Goal: Find specific page/section: Find specific page/section

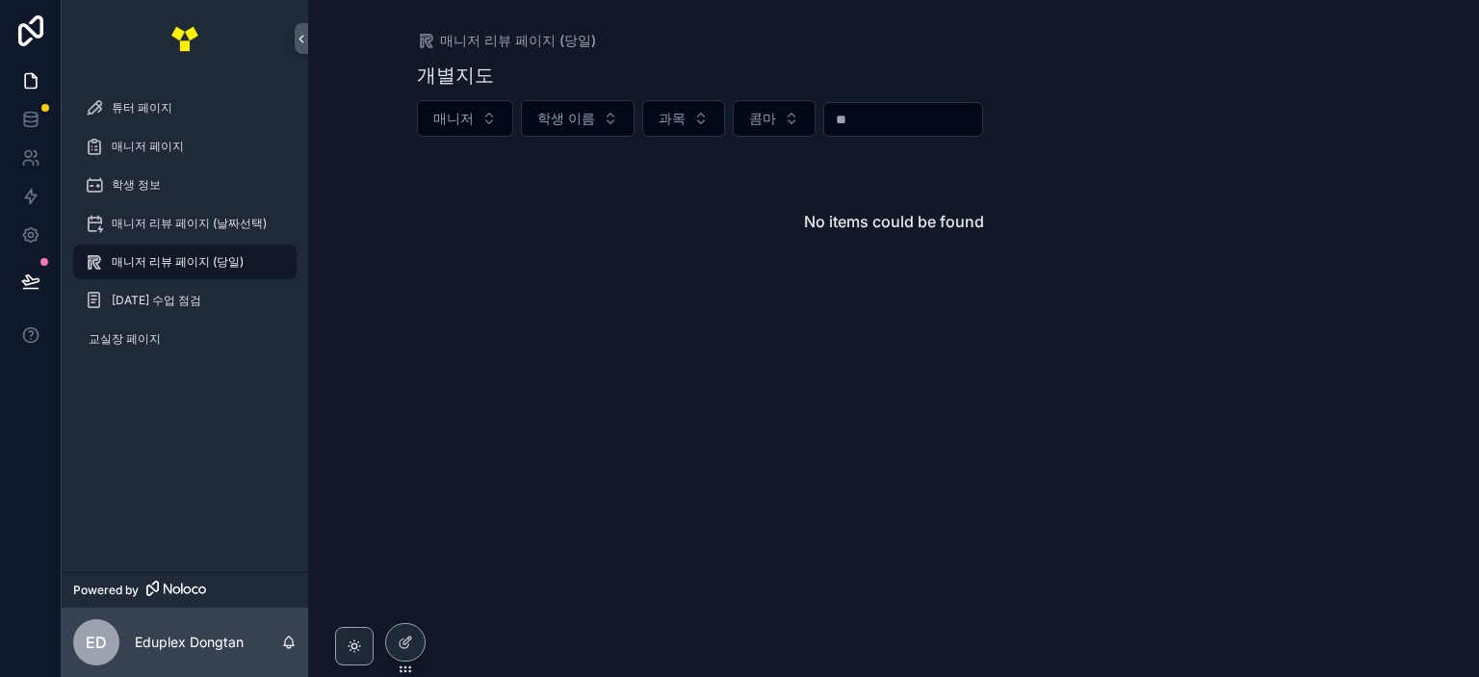
click at [650, 303] on div "개별지도 매니저 학생 이름 과목 콤마 No items could be found" at bounding box center [894, 203] width 954 height 306
click at [235, 261] on span "매니저 리뷰 페이지 (당일)" at bounding box center [178, 261] width 132 height 15
click at [474, 248] on div "No items could be found" at bounding box center [894, 221] width 954 height 146
click at [663, 284] on div "No items could be found" at bounding box center [894, 221] width 954 height 146
click at [398, 247] on div "매니저 리뷰 페이지 (당일) 개별지도 매니저 학생 이름 과목 콤마 No items could be found" at bounding box center [893, 338] width 1171 height 677
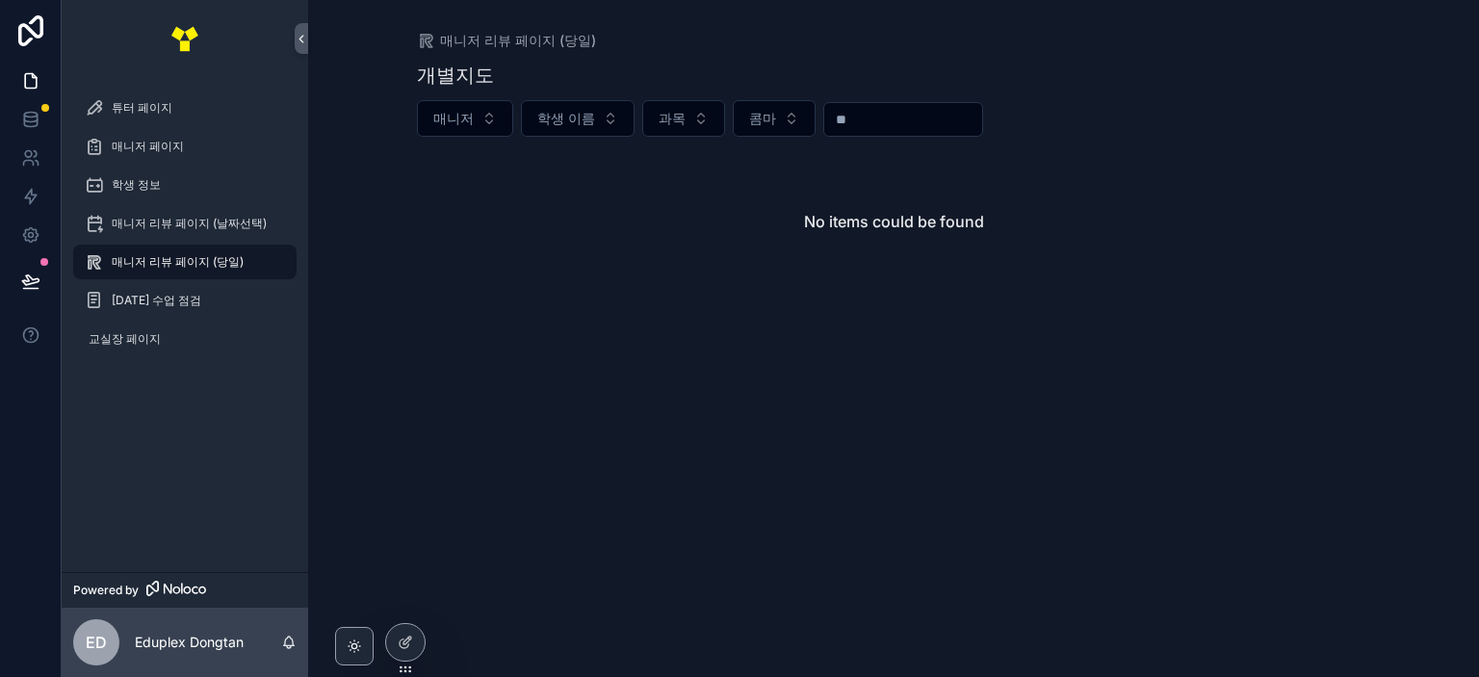
click at [1168, 192] on div "No items could be found" at bounding box center [894, 221] width 954 height 146
click at [485, 117] on button "매니저" at bounding box center [465, 118] width 96 height 37
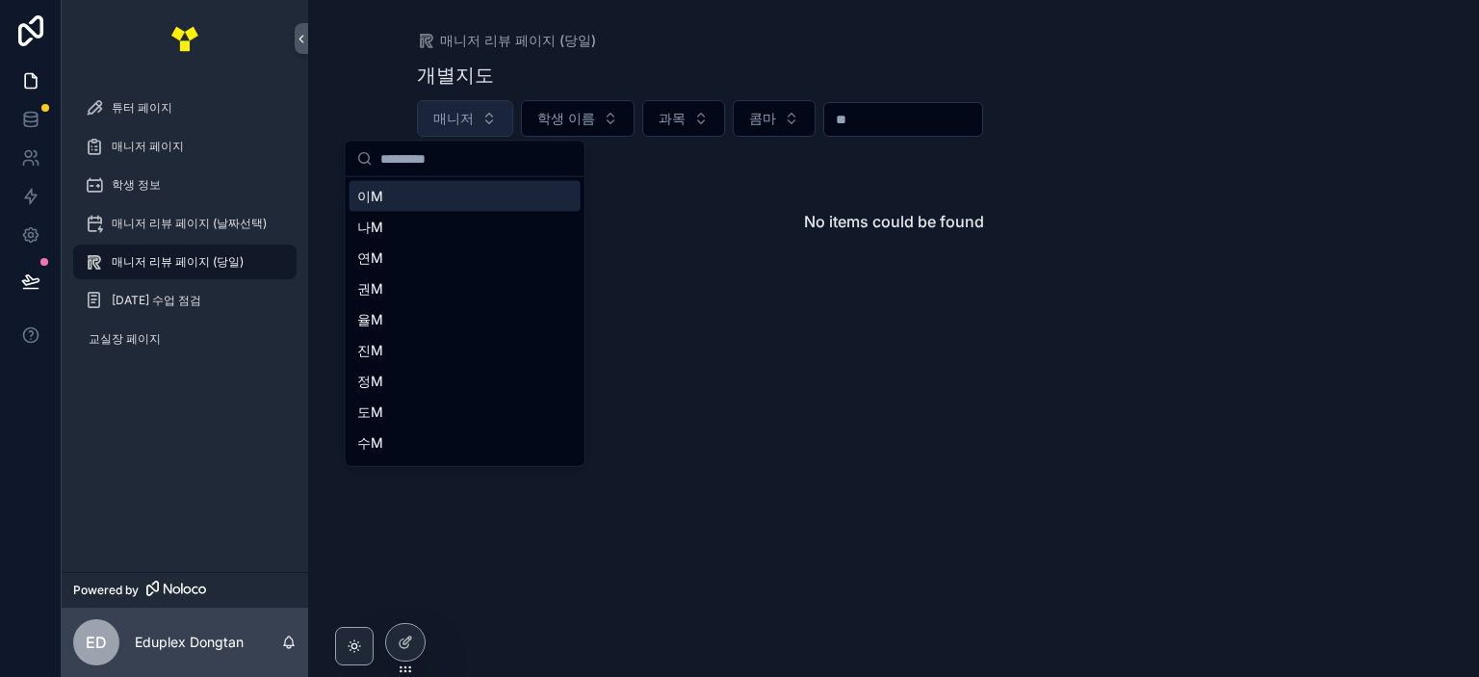
click at [485, 117] on button "매니저" at bounding box center [465, 118] width 96 height 37
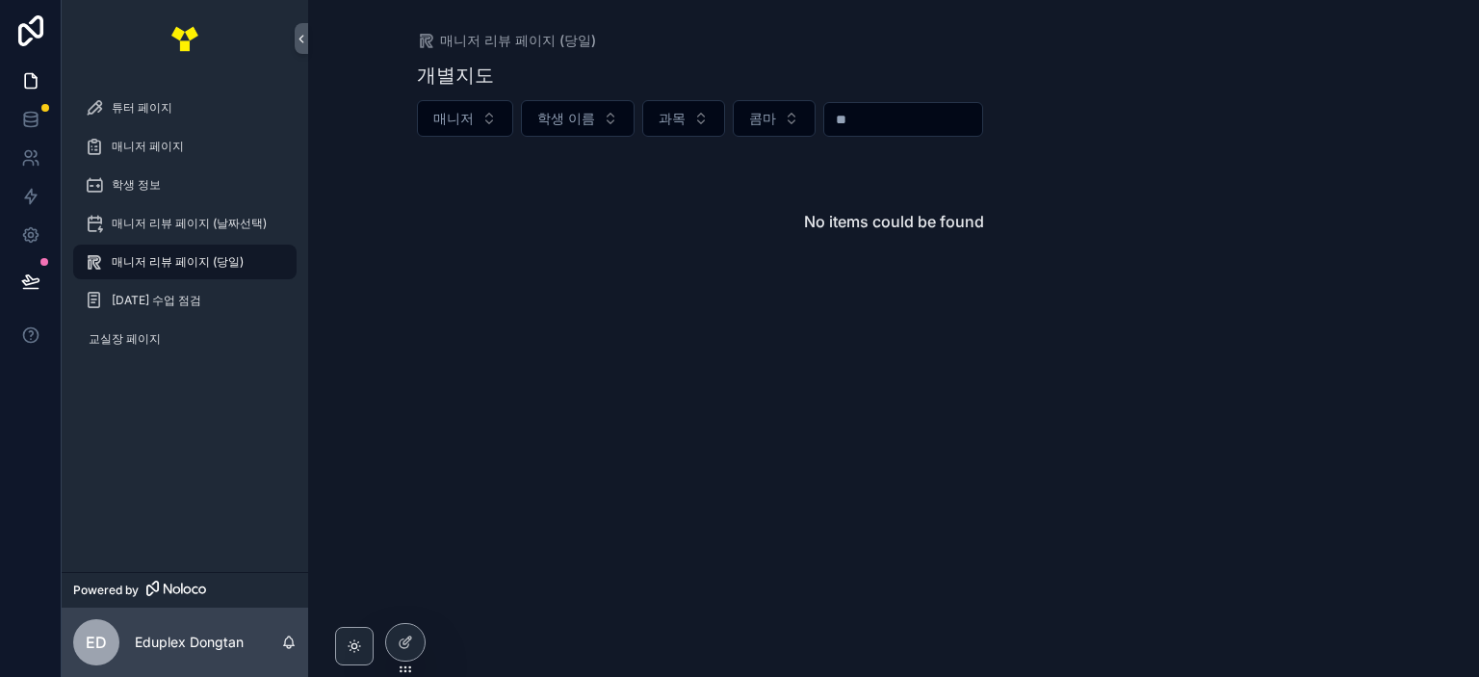
click at [728, 218] on div "No items could be found" at bounding box center [894, 221] width 954 height 146
click at [462, 132] on button "매니저" at bounding box center [465, 118] width 96 height 37
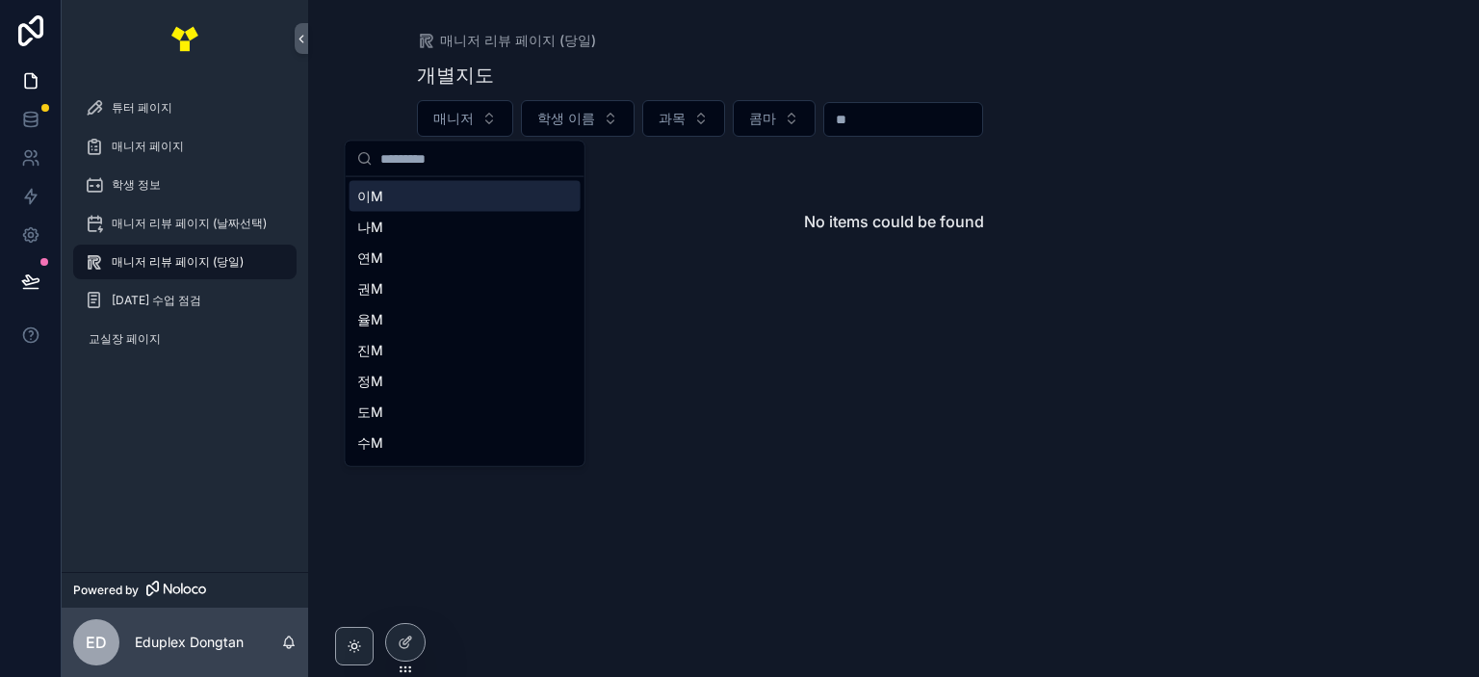
click at [755, 215] on div "No items could be found" at bounding box center [894, 221] width 954 height 146
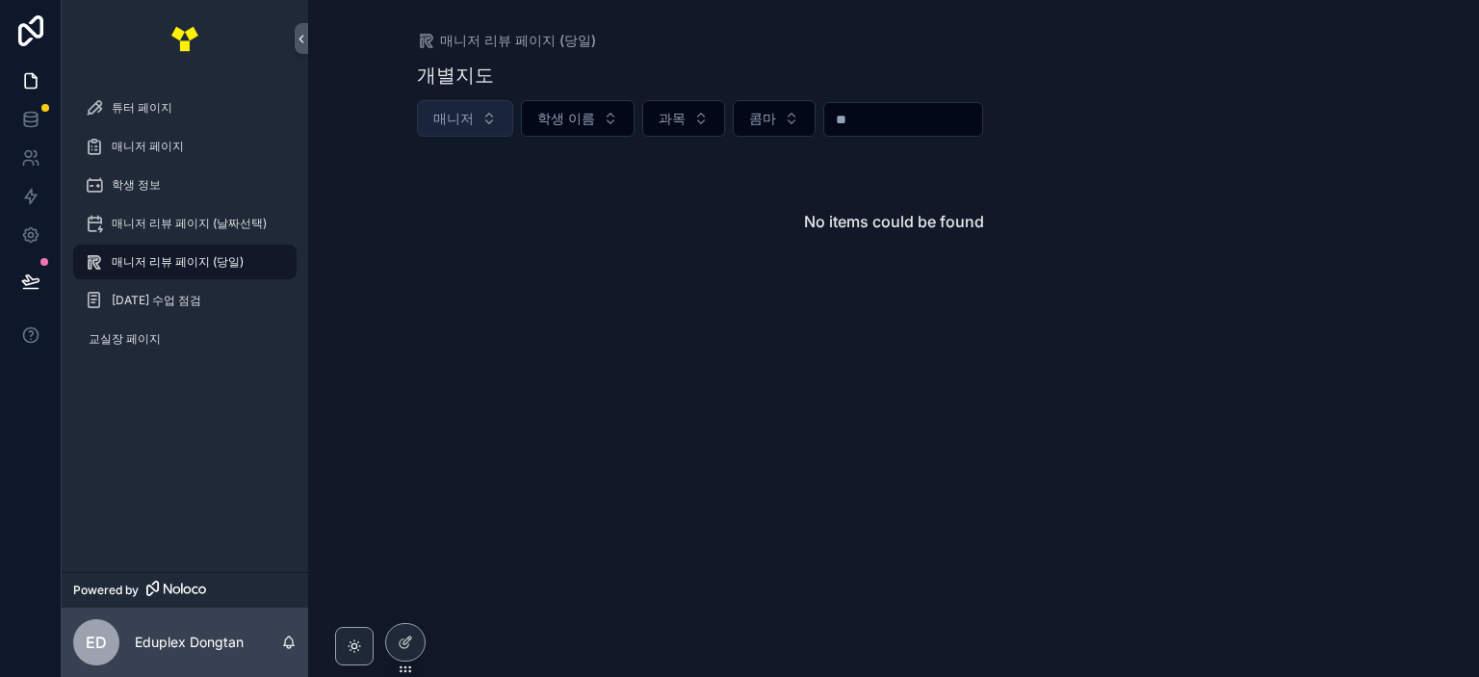
click at [455, 123] on span "매니저" at bounding box center [453, 118] width 40 height 19
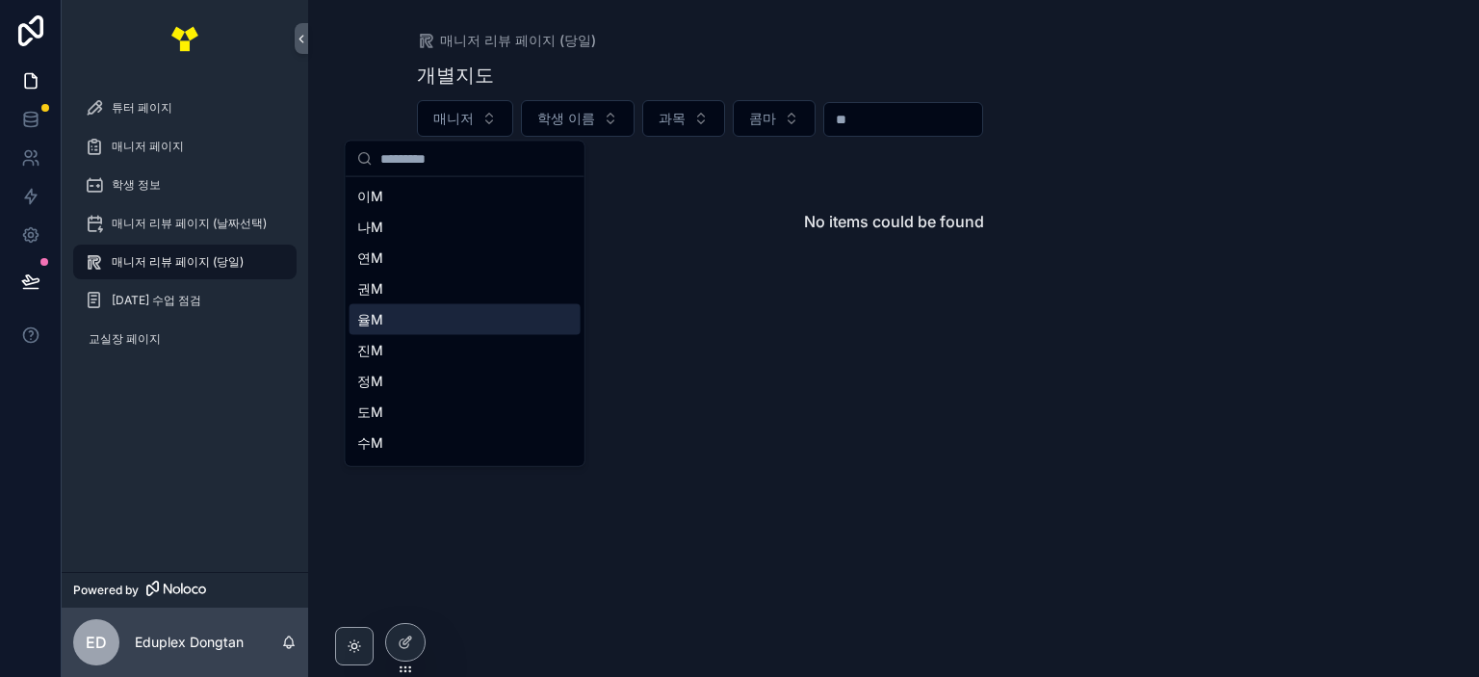
click at [396, 319] on div "율M" at bounding box center [465, 319] width 231 height 31
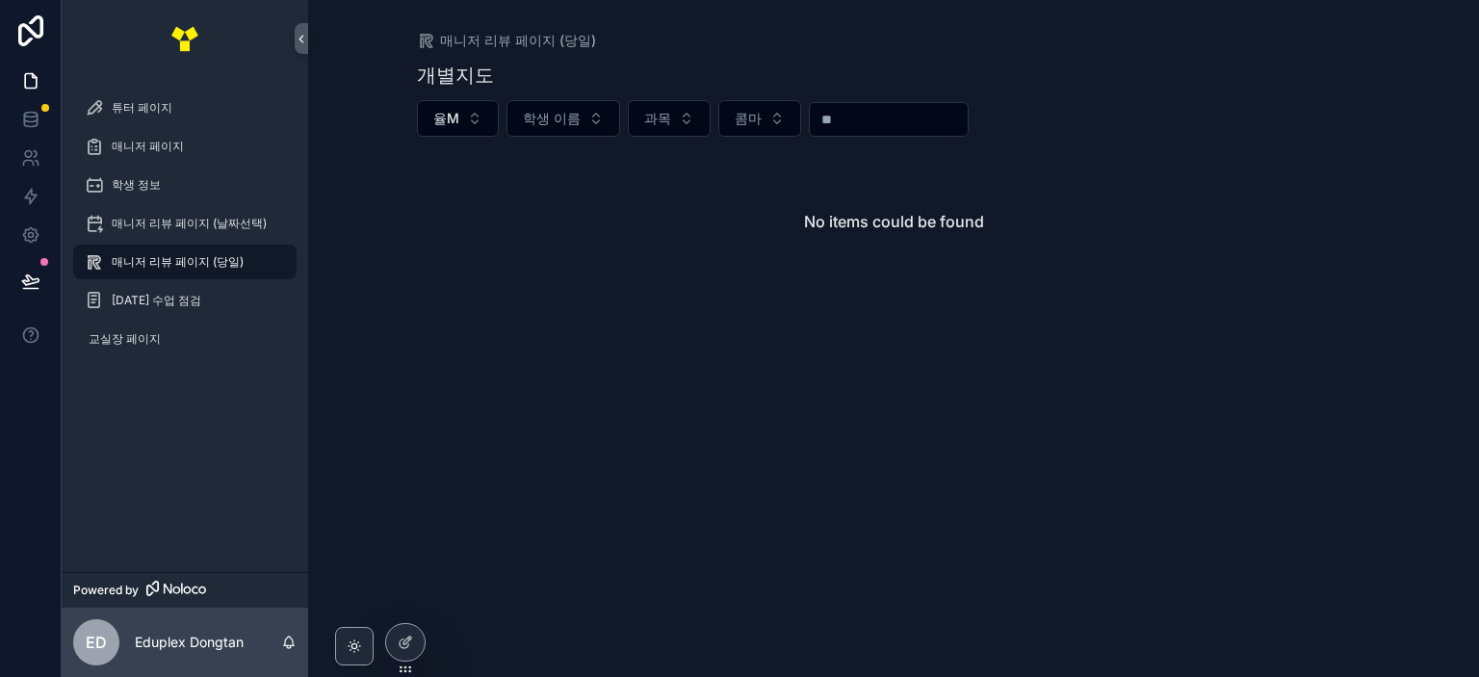
click at [674, 302] on div "개별지도 율M 학생 이름 과목 콤마 No items could be found" at bounding box center [894, 203] width 954 height 306
click at [757, 361] on div "매니저 리뷰 페이지 (당일) 개별지도 율M 학생 이름 과목 콤마 No items could be found" at bounding box center [893, 338] width 1171 height 677
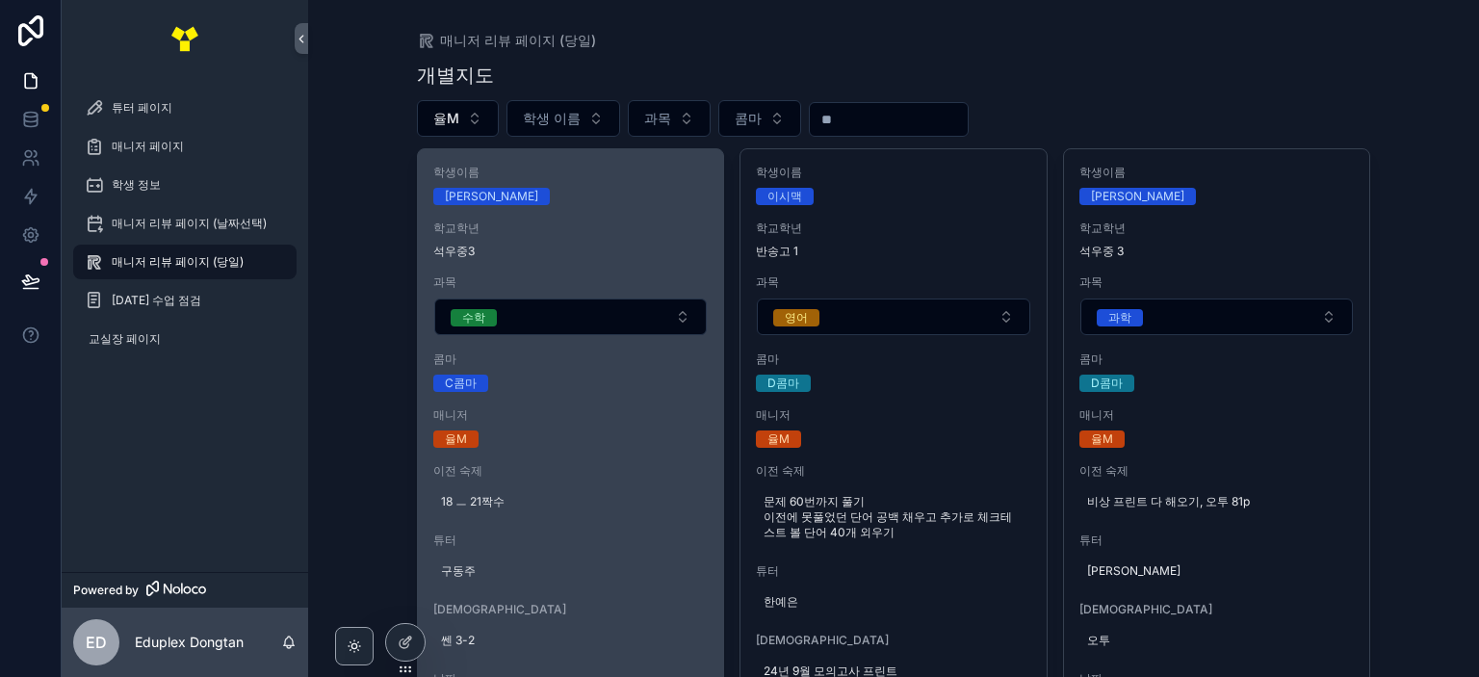
click at [670, 181] on div "학생이름 [PERSON_NAME]" at bounding box center [570, 185] width 275 height 40
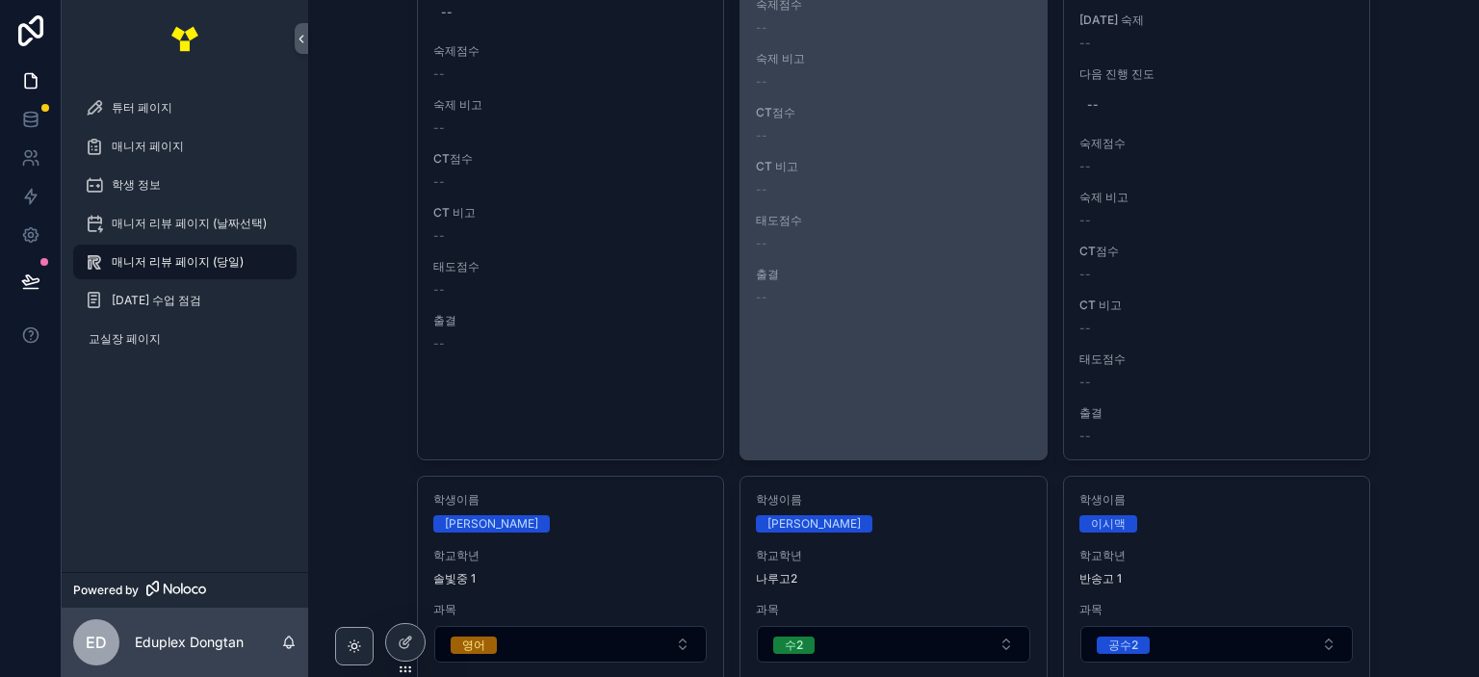
scroll to position [770, 0]
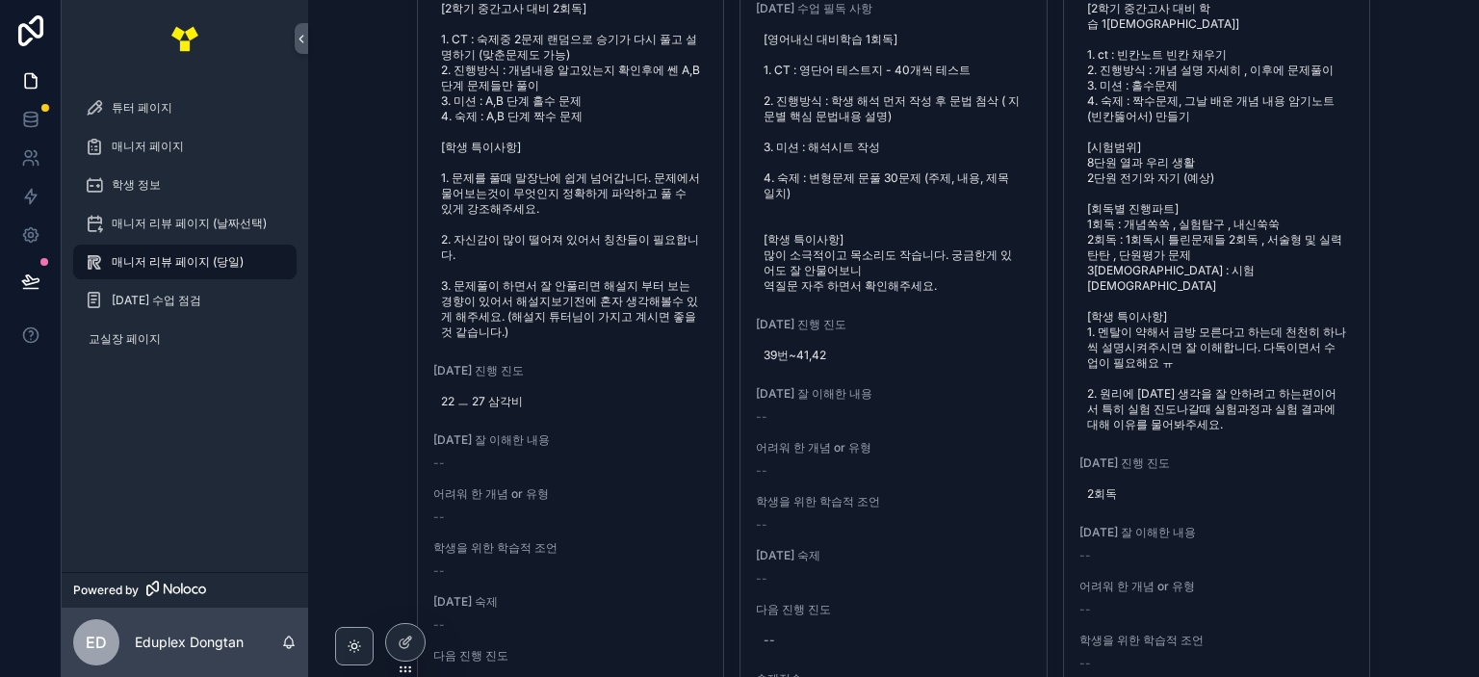
click at [1403, 328] on div "매니저 리뷰 페이지 (당일) 개별지도 율M 학생 이름 과목 콤마 학생이름 [PERSON_NAME] 학교[PERSON_NAME] [PERSON_…" at bounding box center [893, 338] width 1171 height 677
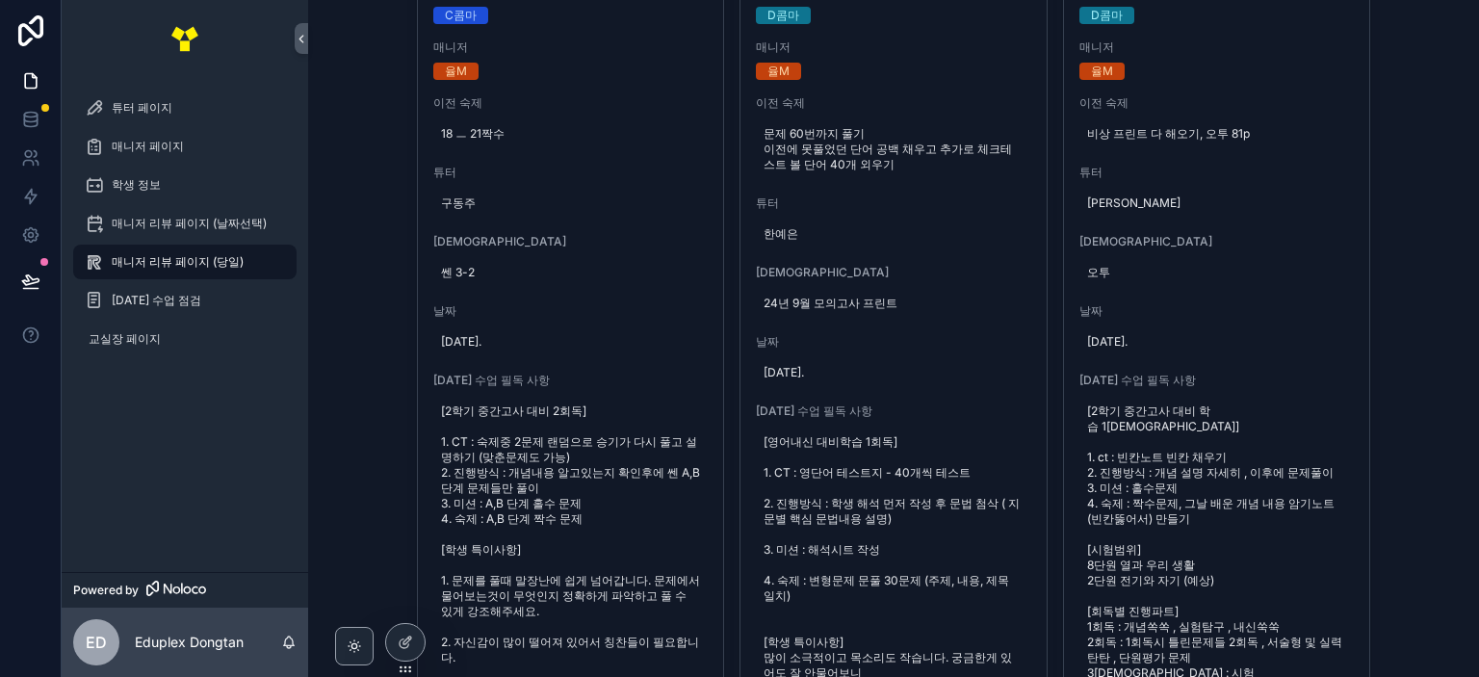
scroll to position [481, 0]
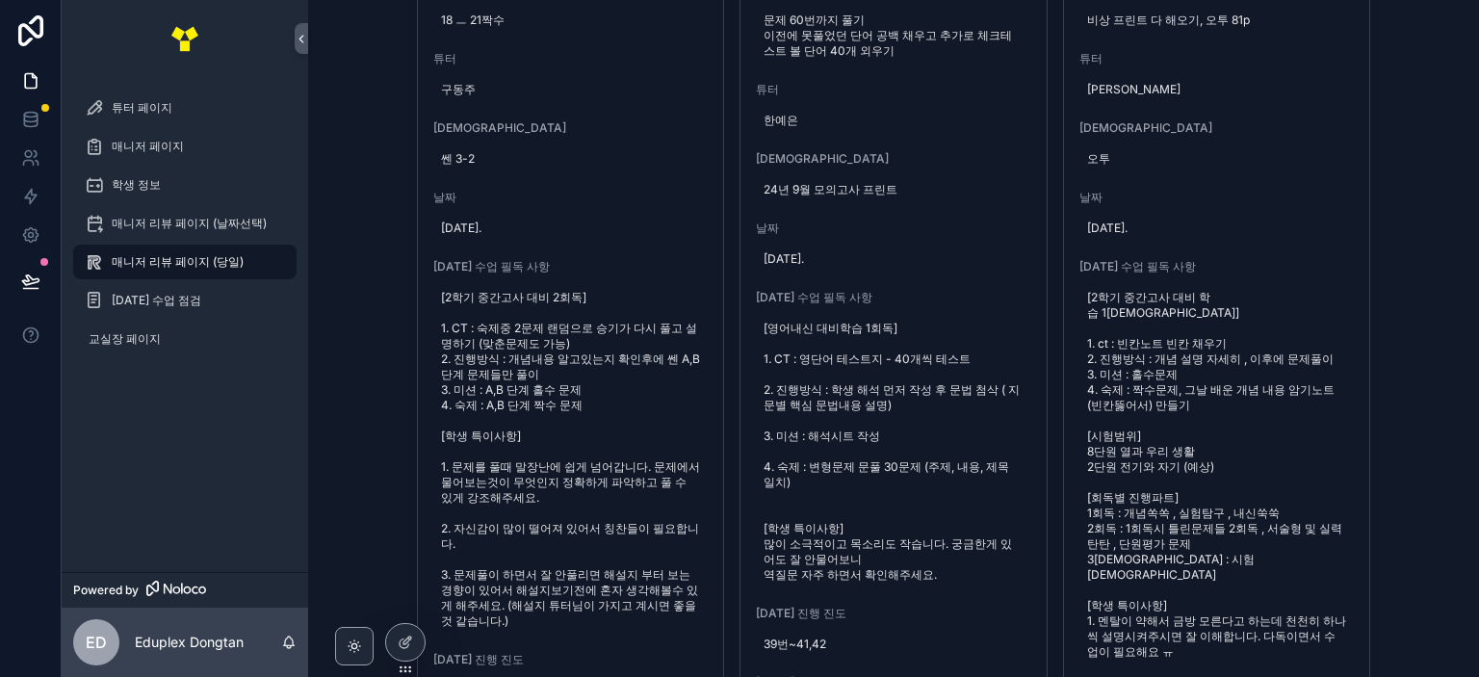
click at [1433, 428] on div "매니저 리뷰 페이지 (당일) 개별지도 율M 학생 이름 과목 콤마 학생이름 [PERSON_NAME] 학교[PERSON_NAME] [PERSON_…" at bounding box center [893, 338] width 1171 height 677
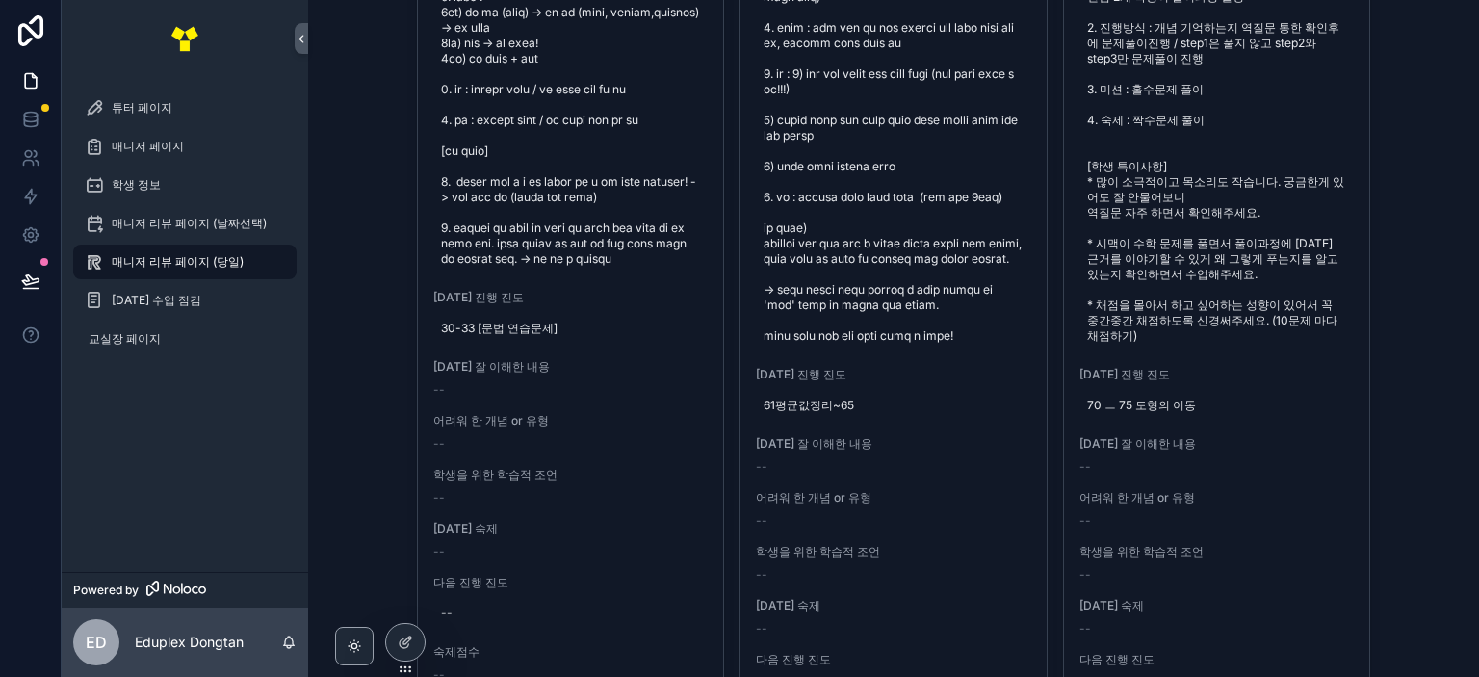
scroll to position [2889, 0]
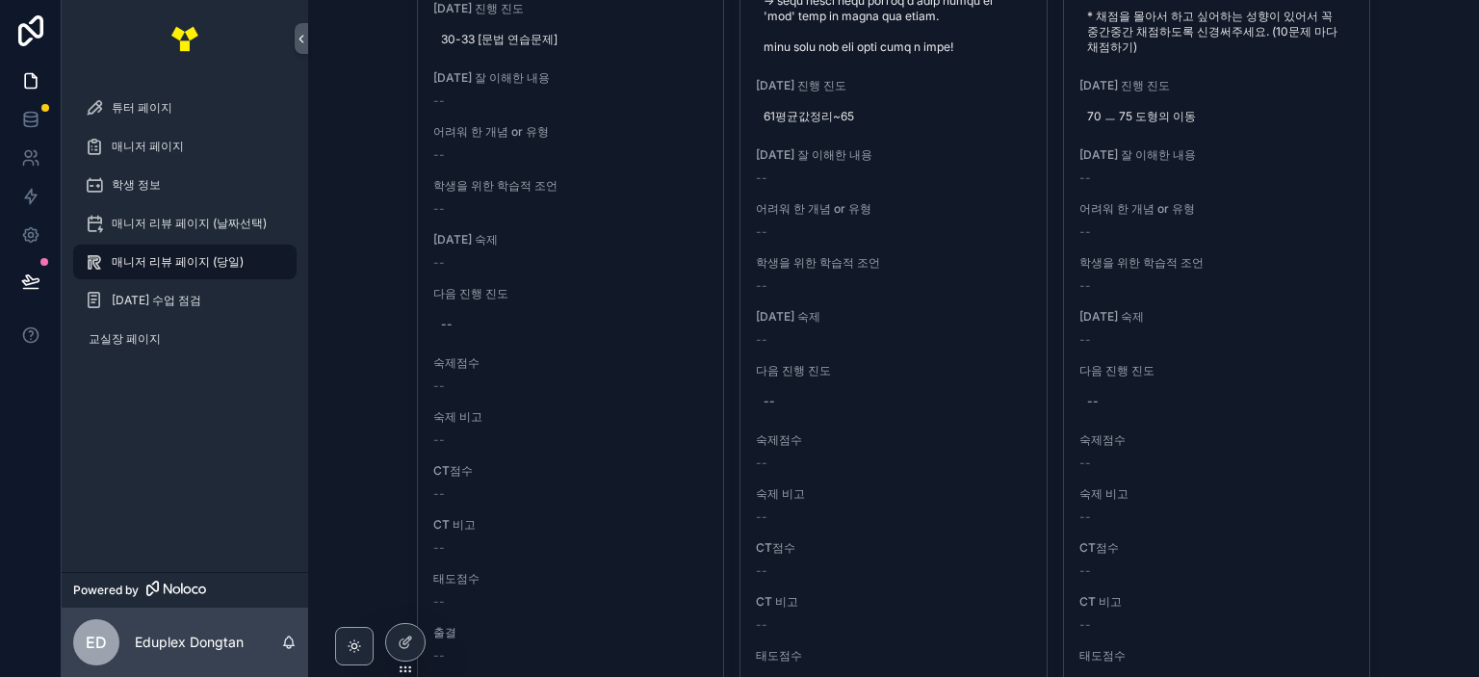
click at [1402, 288] on div "매니저 리뷰 페이지 (당일) 개별지도 율M 학생 이름 과목 콤마 학생이름 [PERSON_NAME] 학교[PERSON_NAME] [PERSON_…" at bounding box center [893, 338] width 1171 height 677
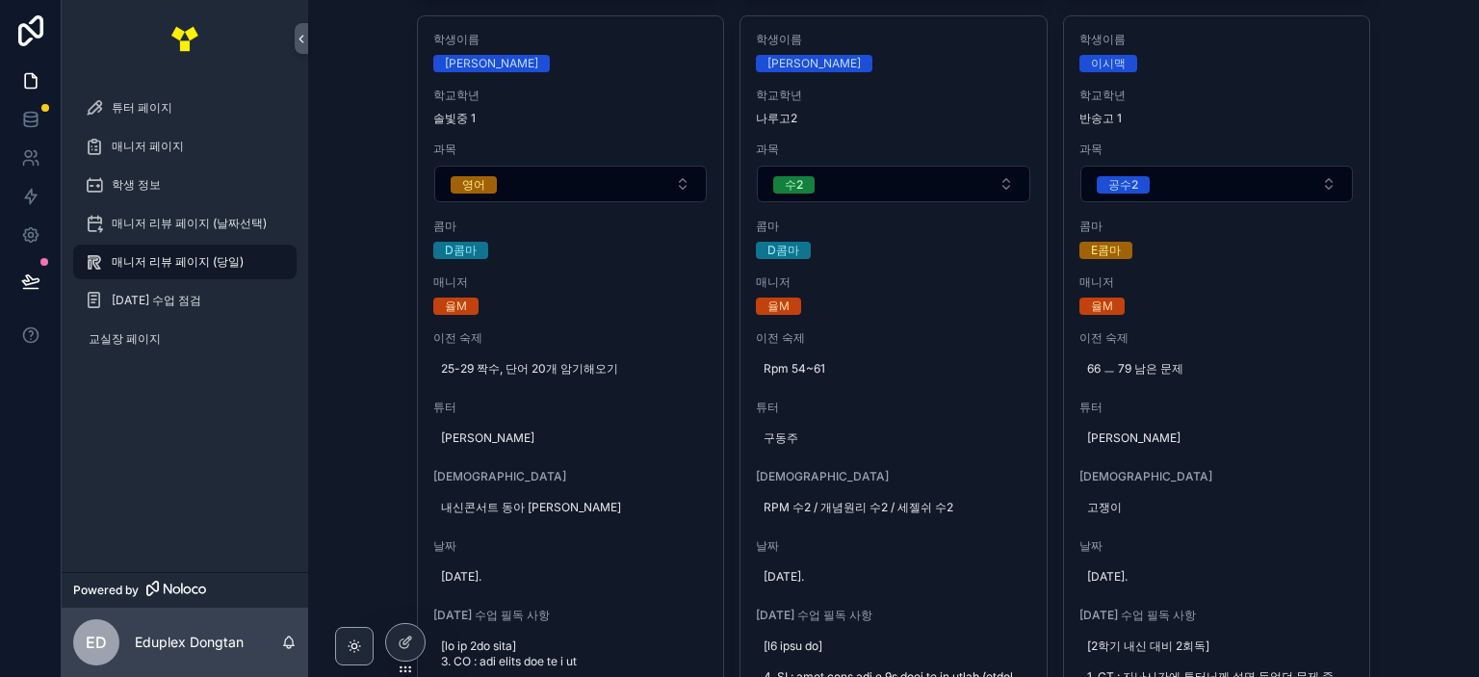
scroll to position [1636, 0]
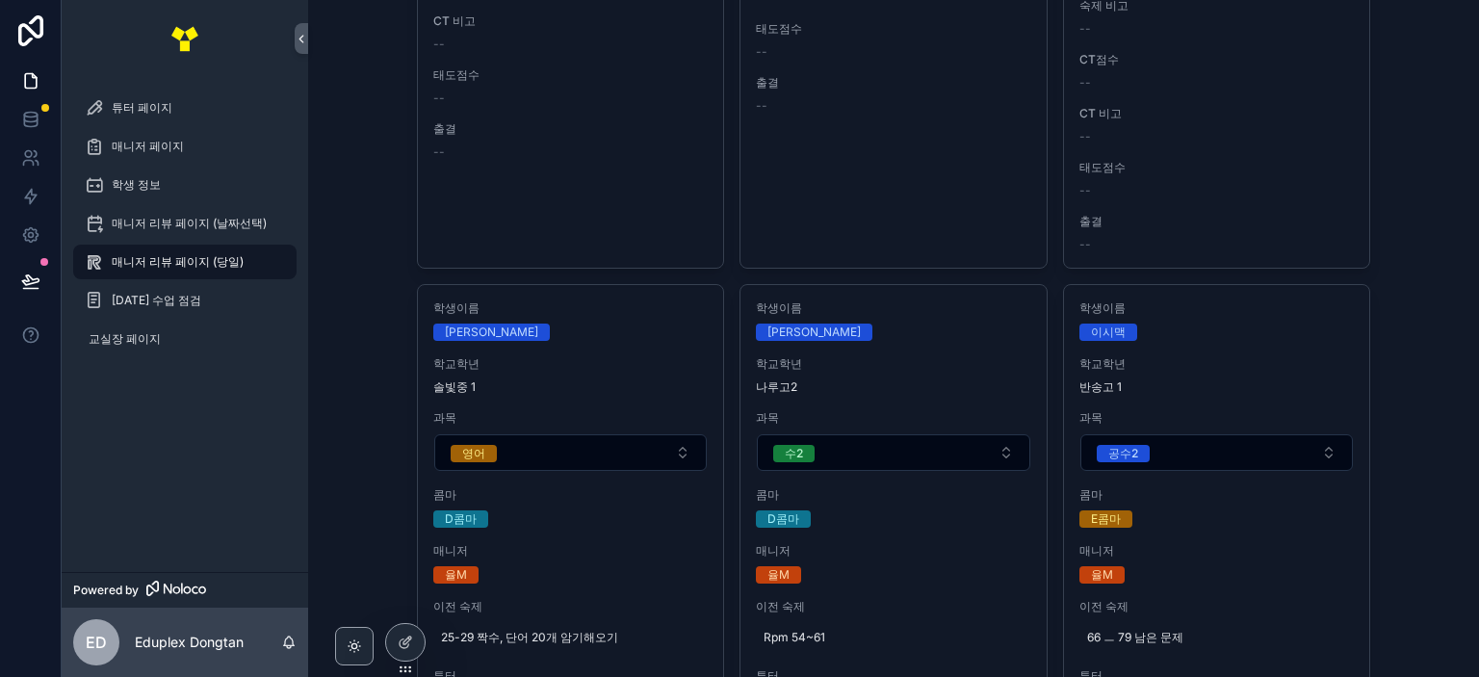
click at [1415, 252] on div "매니저 리뷰 페이지 (당일) 개별지도 율M 학생 이름 과목 콤마 학생이름 [PERSON_NAME] 학교[PERSON_NAME] [PERSON_…" at bounding box center [893, 338] width 1171 height 677
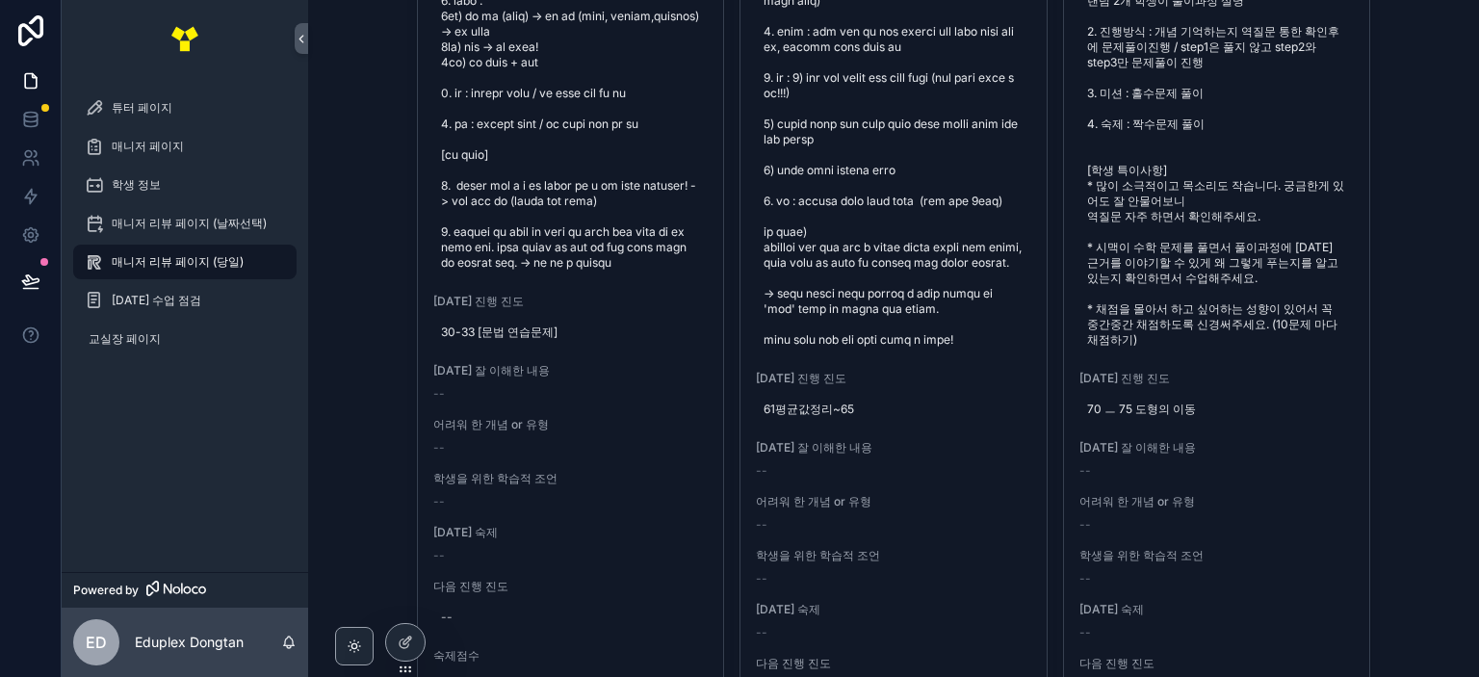
scroll to position [2695, 0]
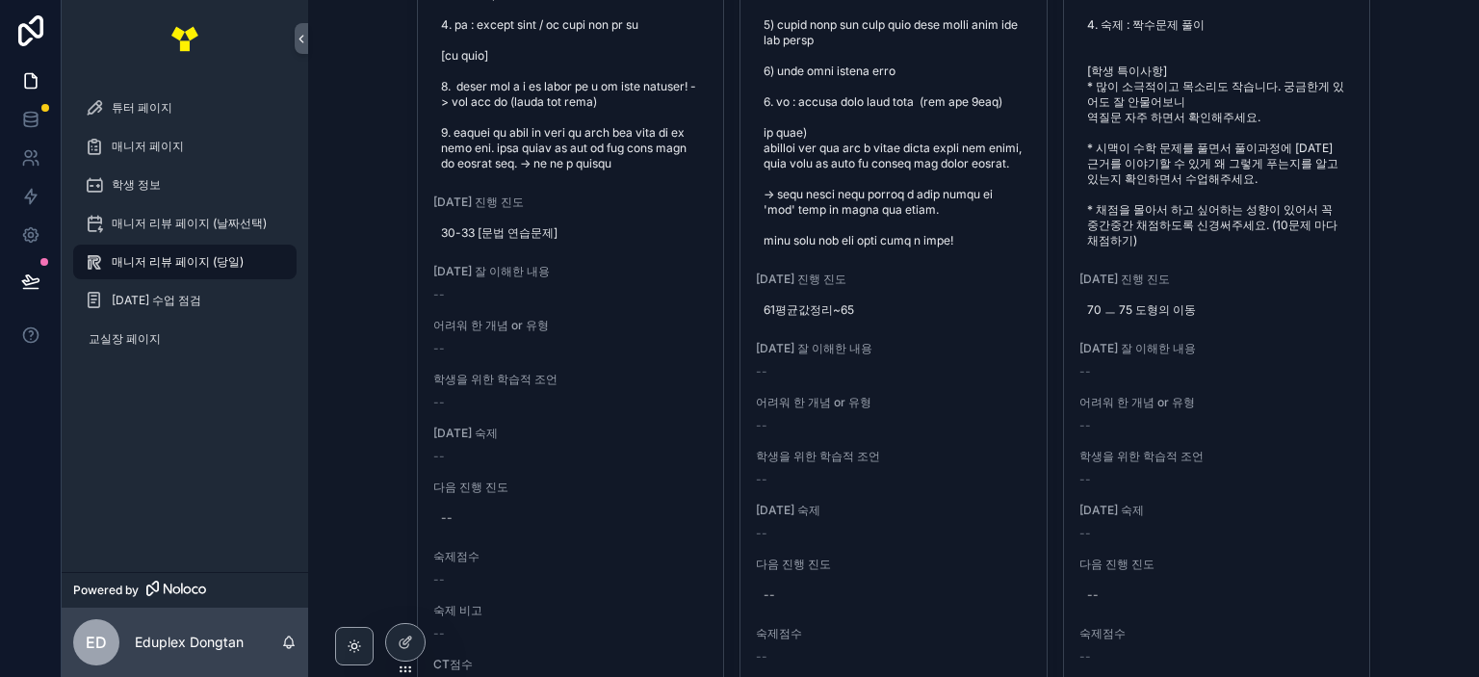
click at [1414, 247] on div "매니저 리뷰 페이지 (당일) 개별지도 율M 학생 이름 과목 콤마 학생이름 [PERSON_NAME] 학교[PERSON_NAME] [PERSON_…" at bounding box center [893, 338] width 1171 height 677
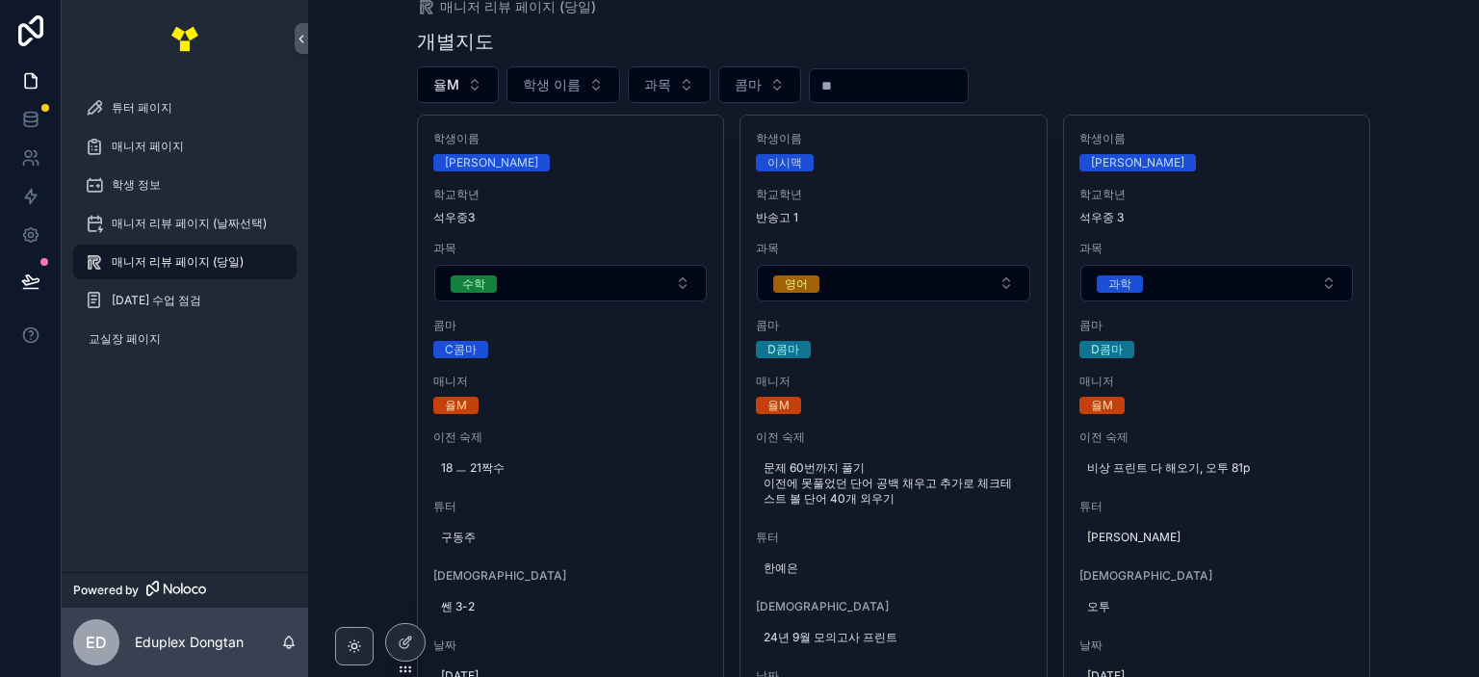
scroll to position [0, 0]
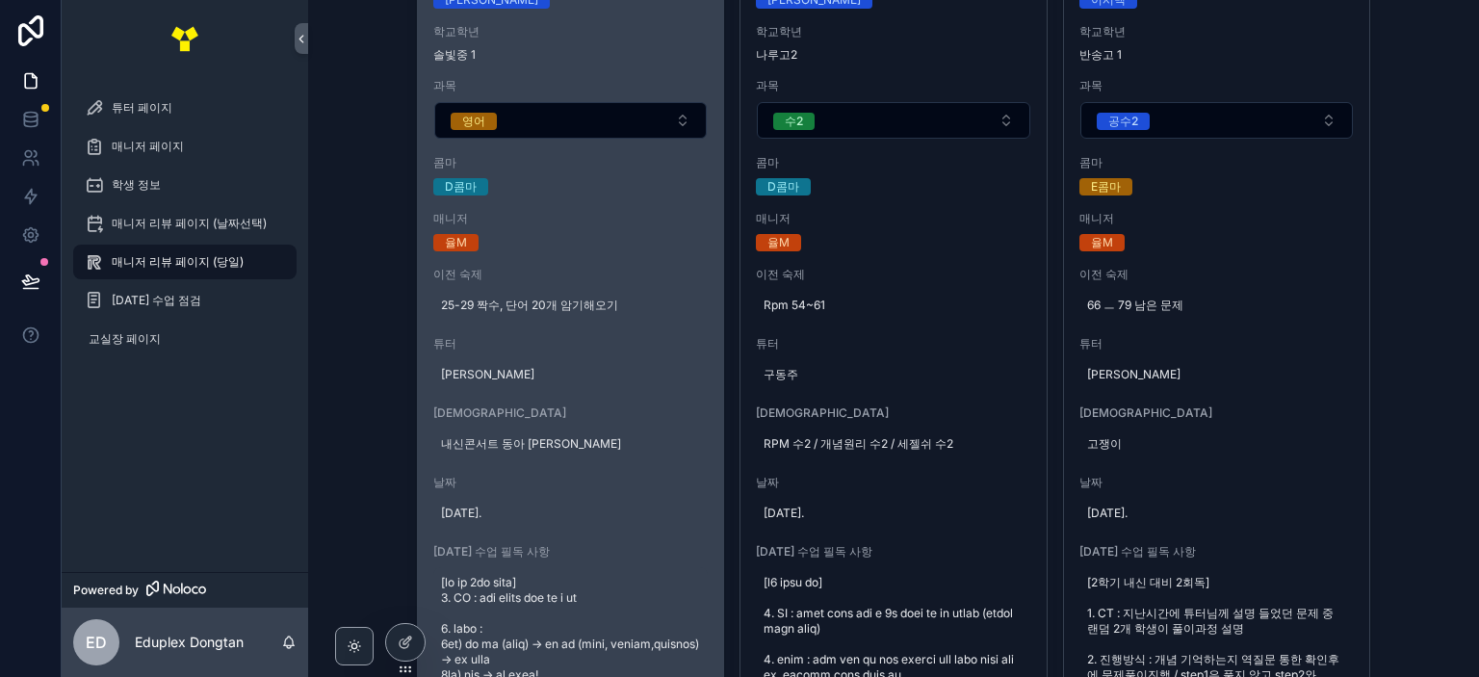
scroll to position [2118, 0]
